Goal: Navigation & Orientation: Understand site structure

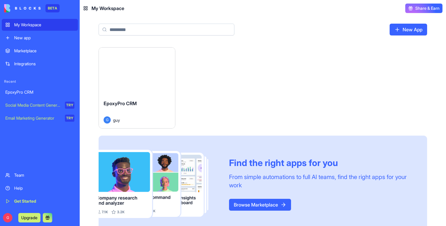
click at [155, 74] on button "Launch" at bounding box center [137, 72] width 44 height 12
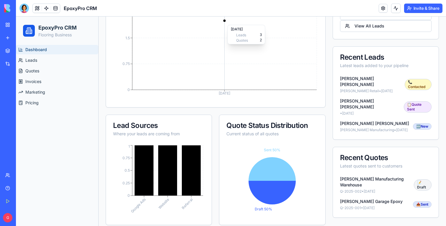
scroll to position [158, 0]
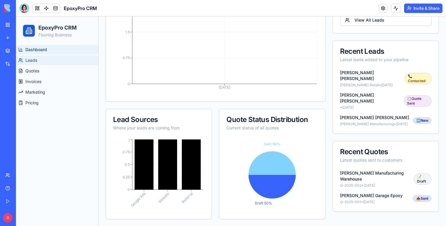
click at [60, 59] on link "Leads" at bounding box center [57, 60] width 82 height 9
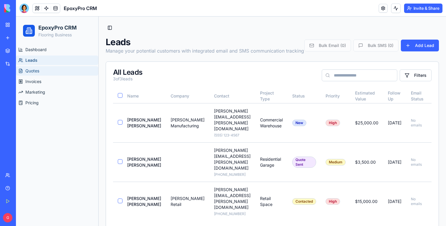
click at [58, 73] on link "Quotes" at bounding box center [57, 70] width 82 height 9
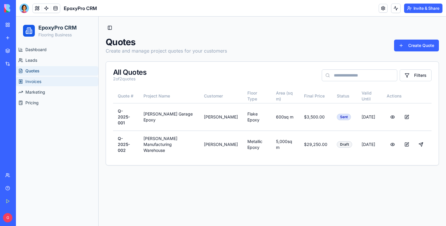
click at [62, 82] on link "Invoices" at bounding box center [57, 81] width 82 height 9
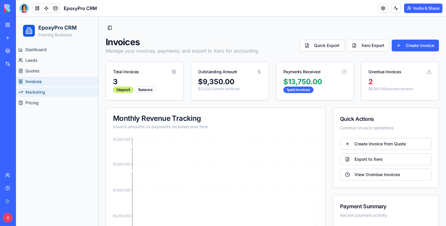
click at [67, 95] on link "Marketing" at bounding box center [57, 91] width 82 height 9
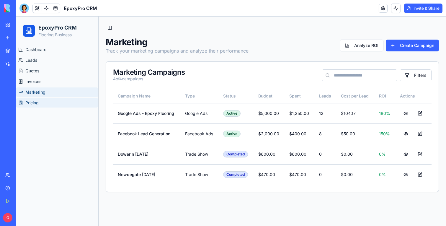
click at [66, 101] on link "Pricing" at bounding box center [57, 102] width 82 height 9
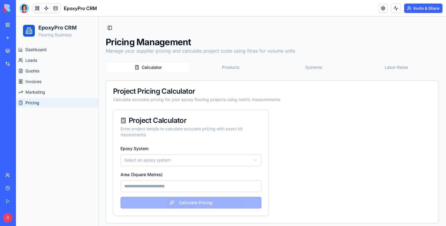
click at [252, 79] on div "Calculator Products Systems Labor Rates Project Pricing Calculator Calculate ac…" at bounding box center [273, 142] width 334 height 162
click at [233, 64] on button "Products" at bounding box center [231, 67] width 83 height 9
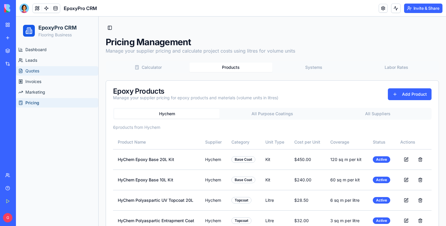
click at [37, 73] on span "Quotes" at bounding box center [32, 71] width 14 height 6
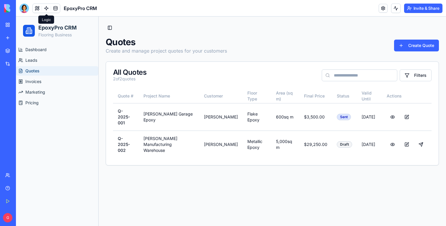
click at [49, 7] on link at bounding box center [46, 8] width 9 height 9
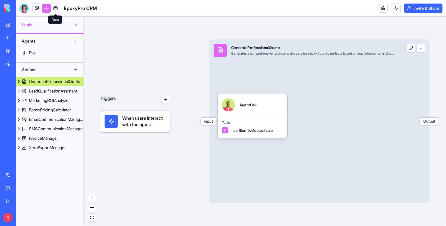
click at [58, 8] on link at bounding box center [55, 8] width 9 height 9
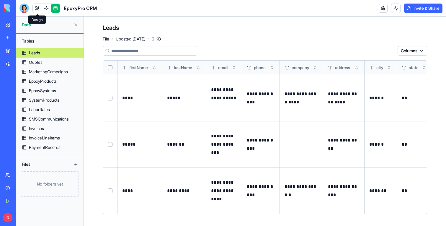
click at [38, 10] on link at bounding box center [37, 8] width 9 height 9
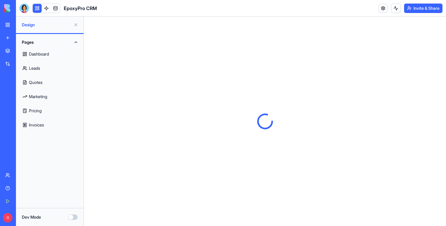
click at [46, 102] on link "Marketing" at bounding box center [50, 97] width 61 height 14
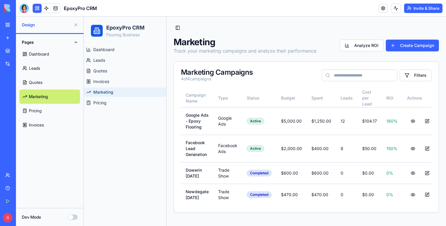
click at [48, 108] on link "Pricing" at bounding box center [50, 111] width 61 height 14
